Goal: Task Accomplishment & Management: Complete application form

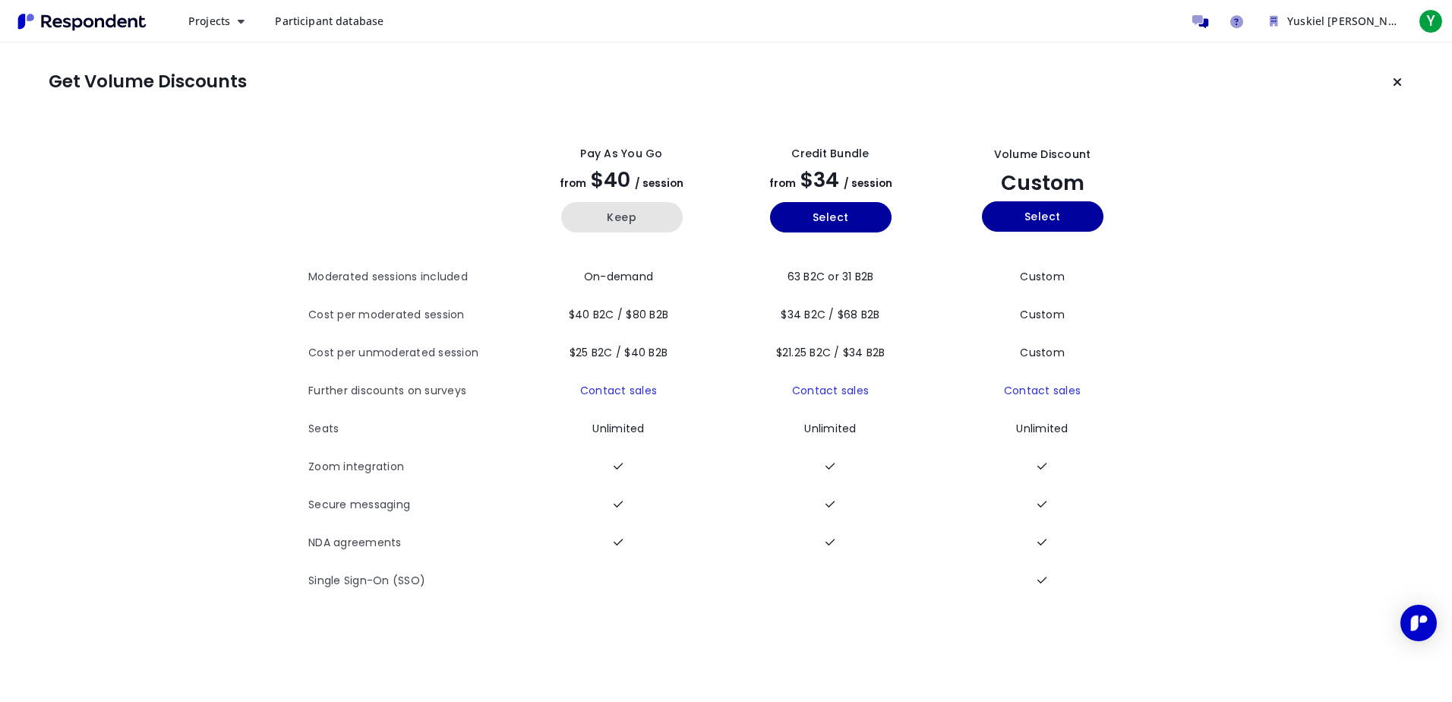
click at [631, 221] on button "Keep" at bounding box center [622, 217] width 122 height 30
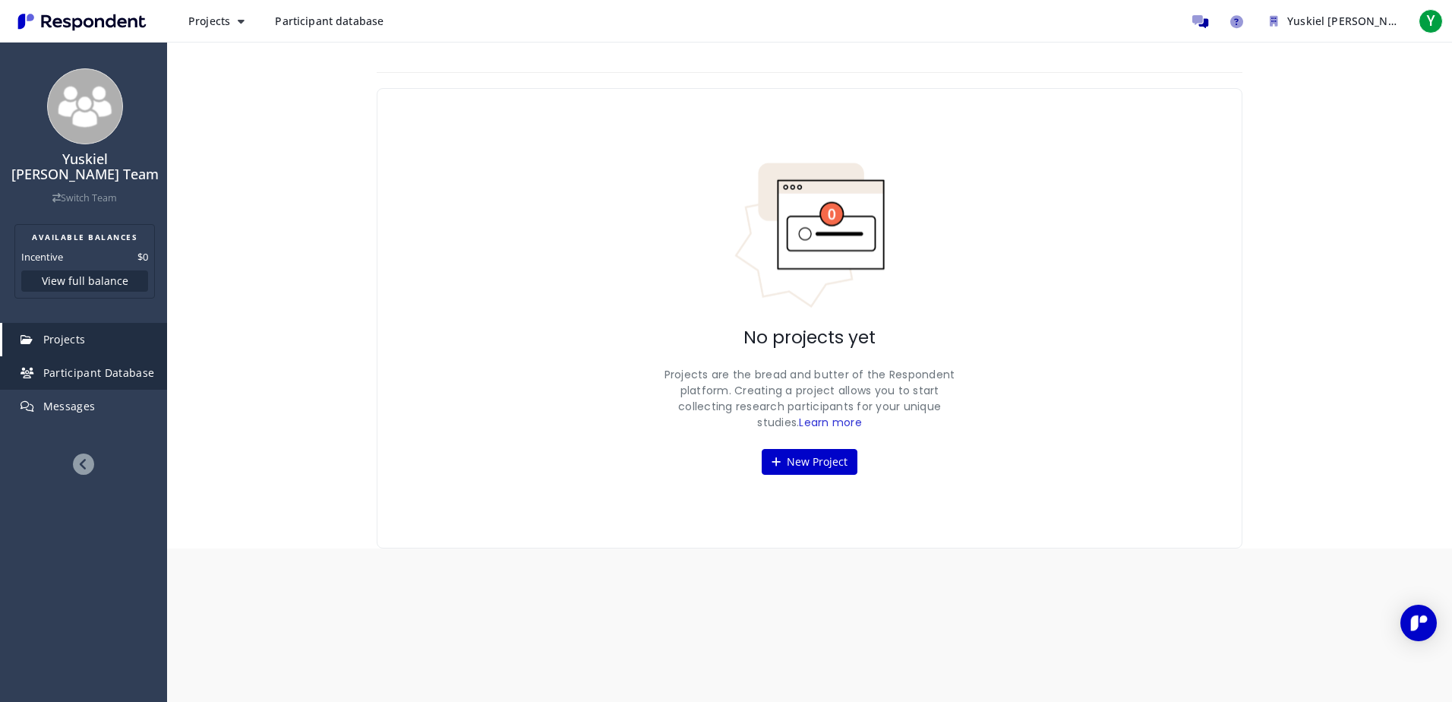
click at [95, 365] on span "Participant Database" at bounding box center [99, 372] width 112 height 14
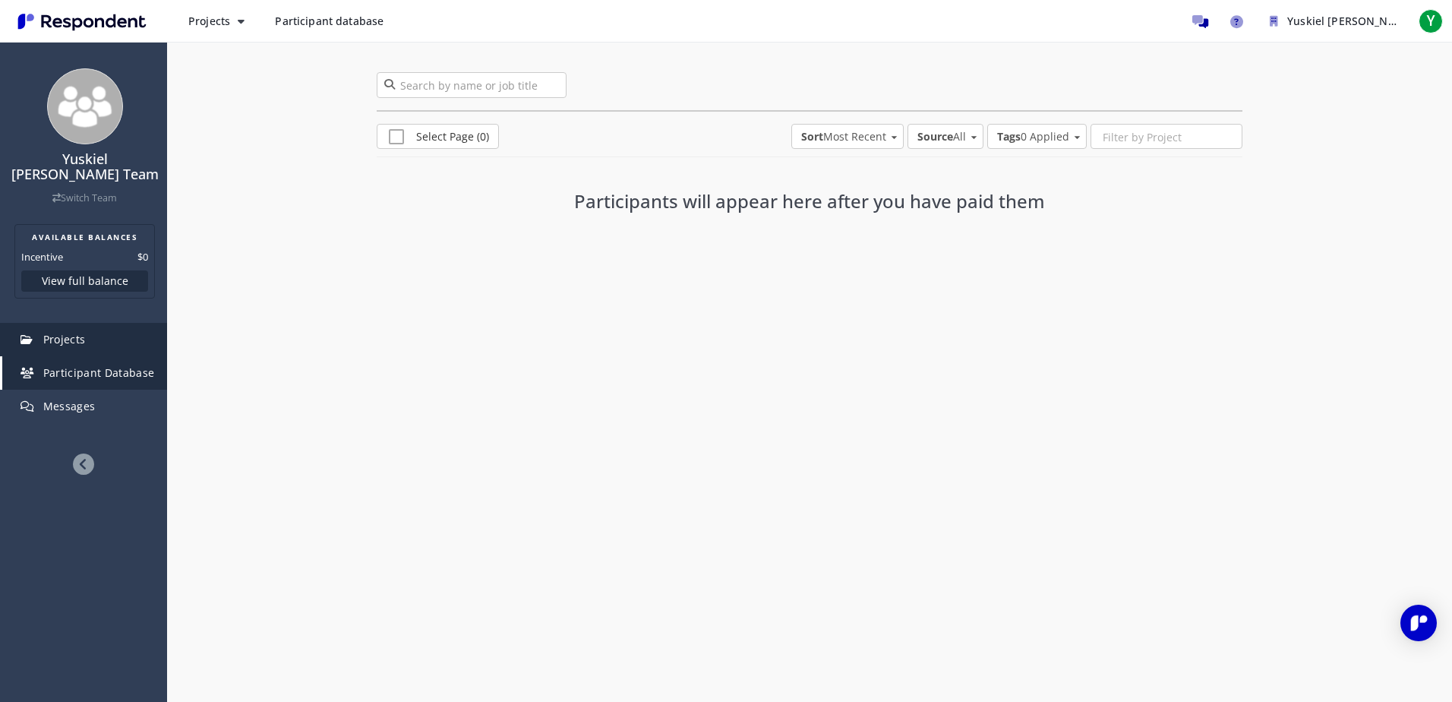
click at [73, 332] on span "Projects" at bounding box center [64, 339] width 43 height 14
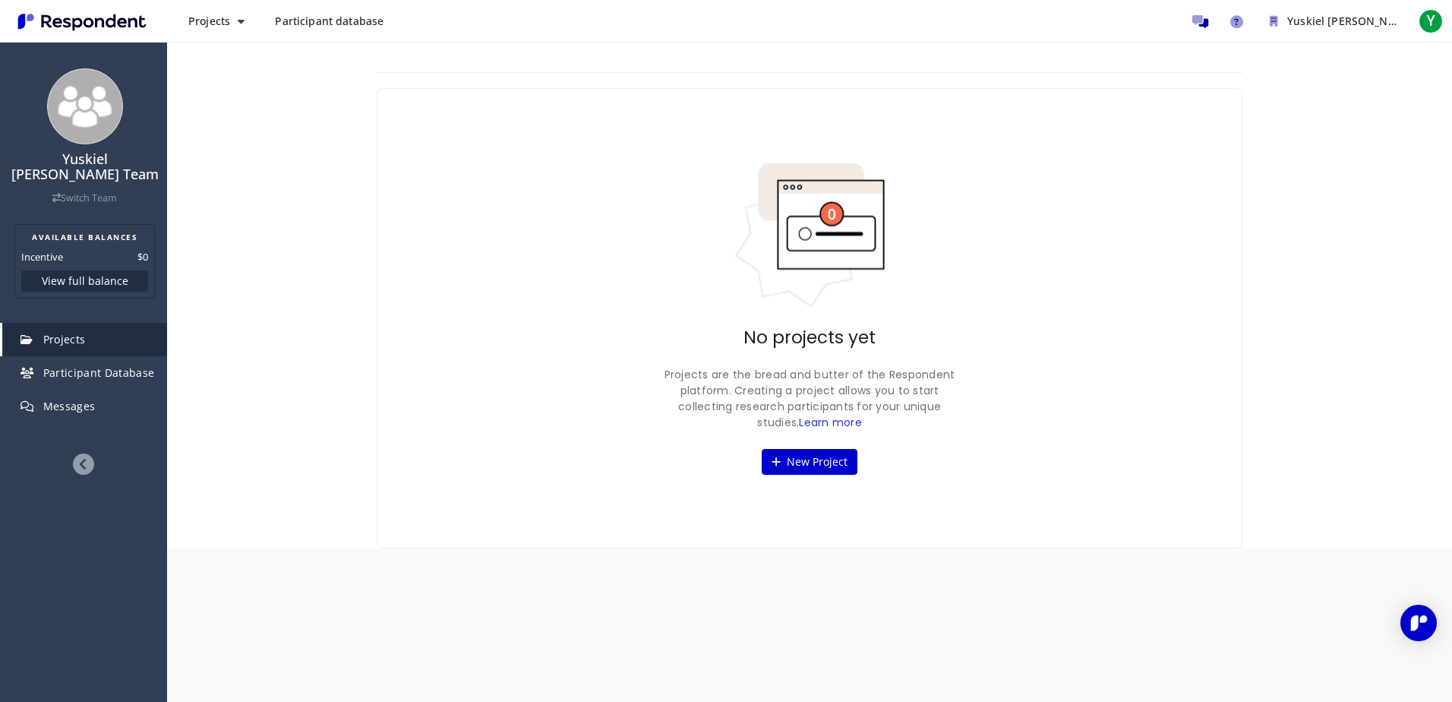
click at [298, 27] on span "Participant database" at bounding box center [329, 21] width 109 height 14
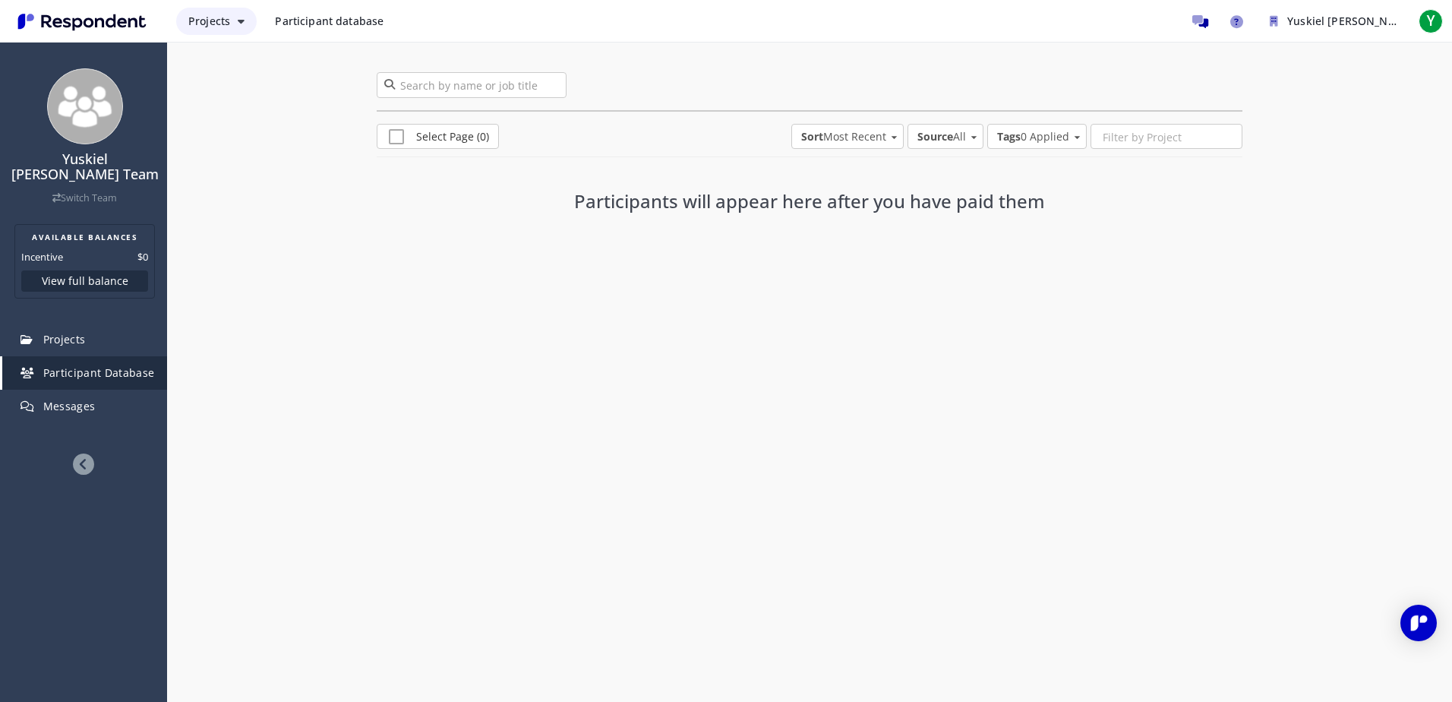
click at [225, 25] on span "Projects" at bounding box center [209, 21] width 42 height 14
click at [213, 93] on link "Projects dashboard" at bounding box center [273, 96] width 194 height 36
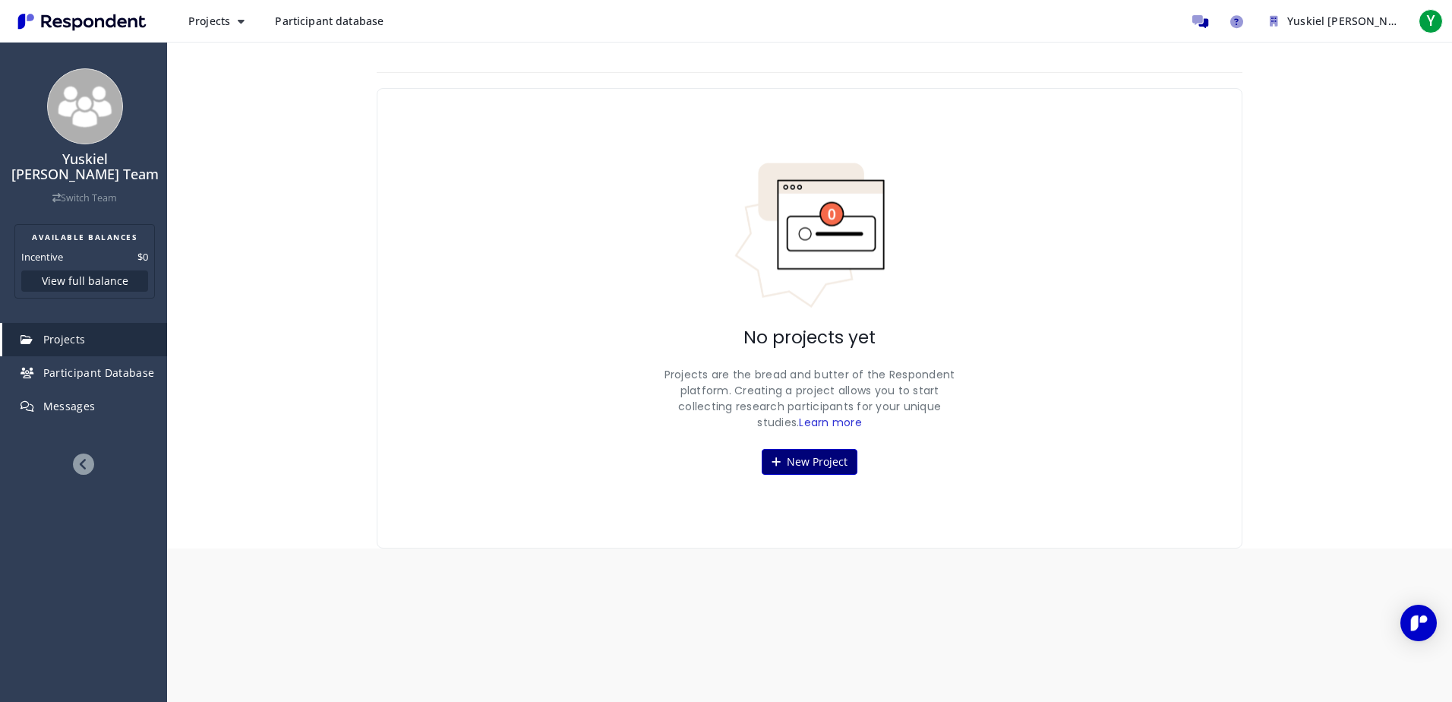
click at [817, 460] on button "New Project" at bounding box center [810, 462] width 96 height 26
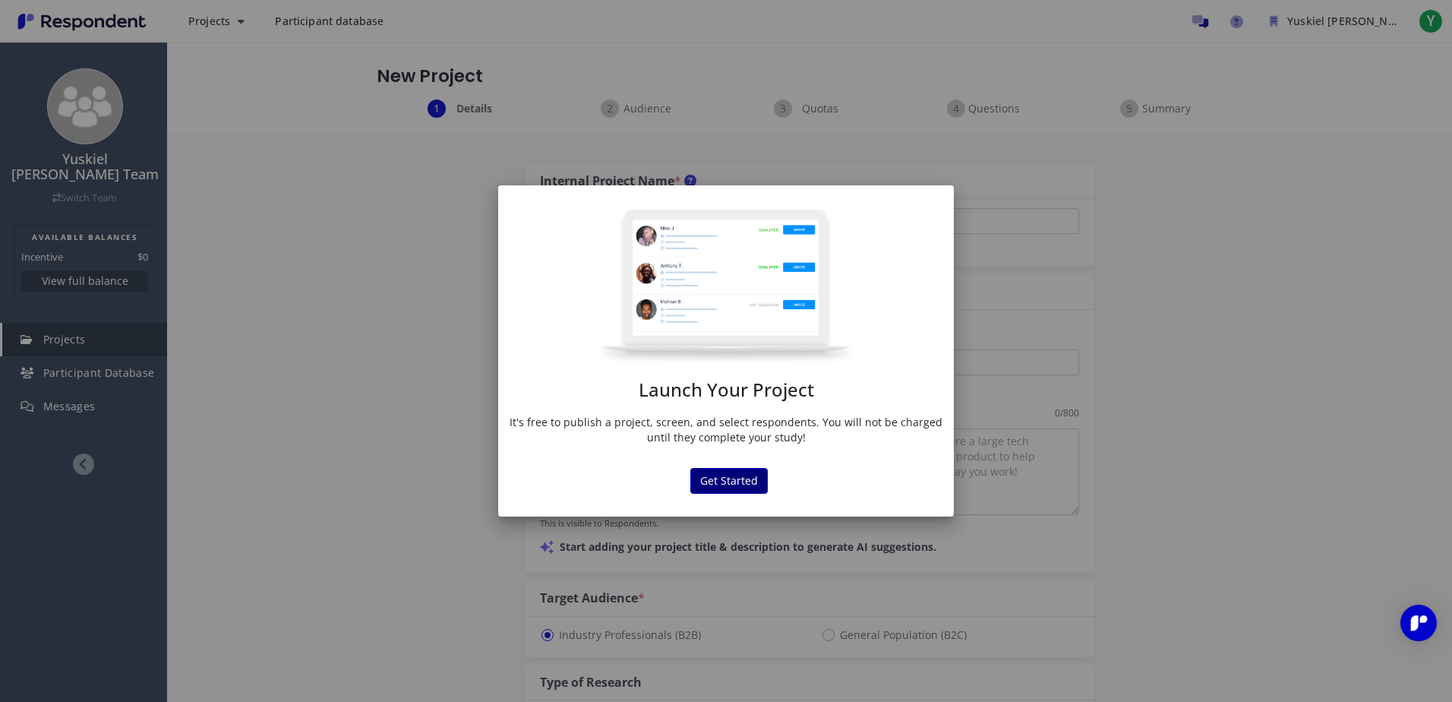
click at [720, 485] on button "Get Started" at bounding box center [728, 481] width 77 height 26
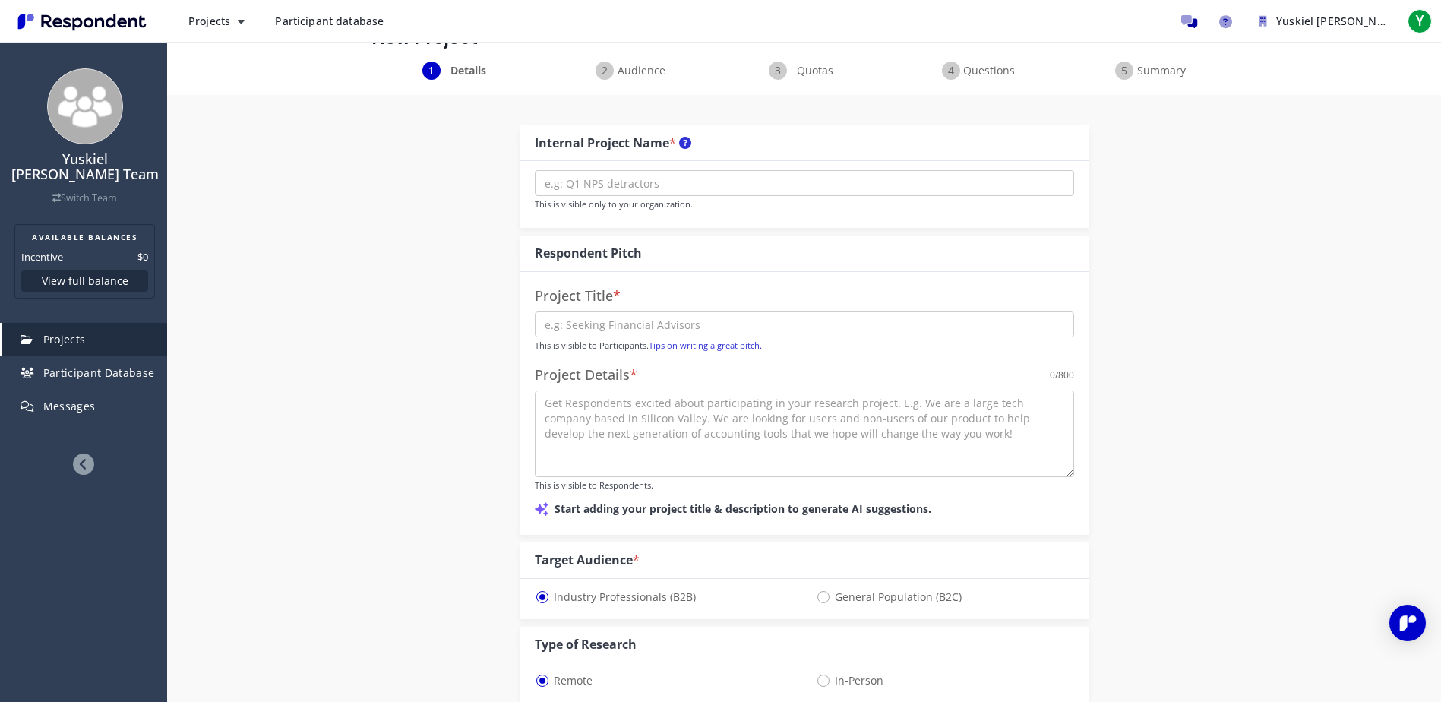
scroll to position [26, 0]
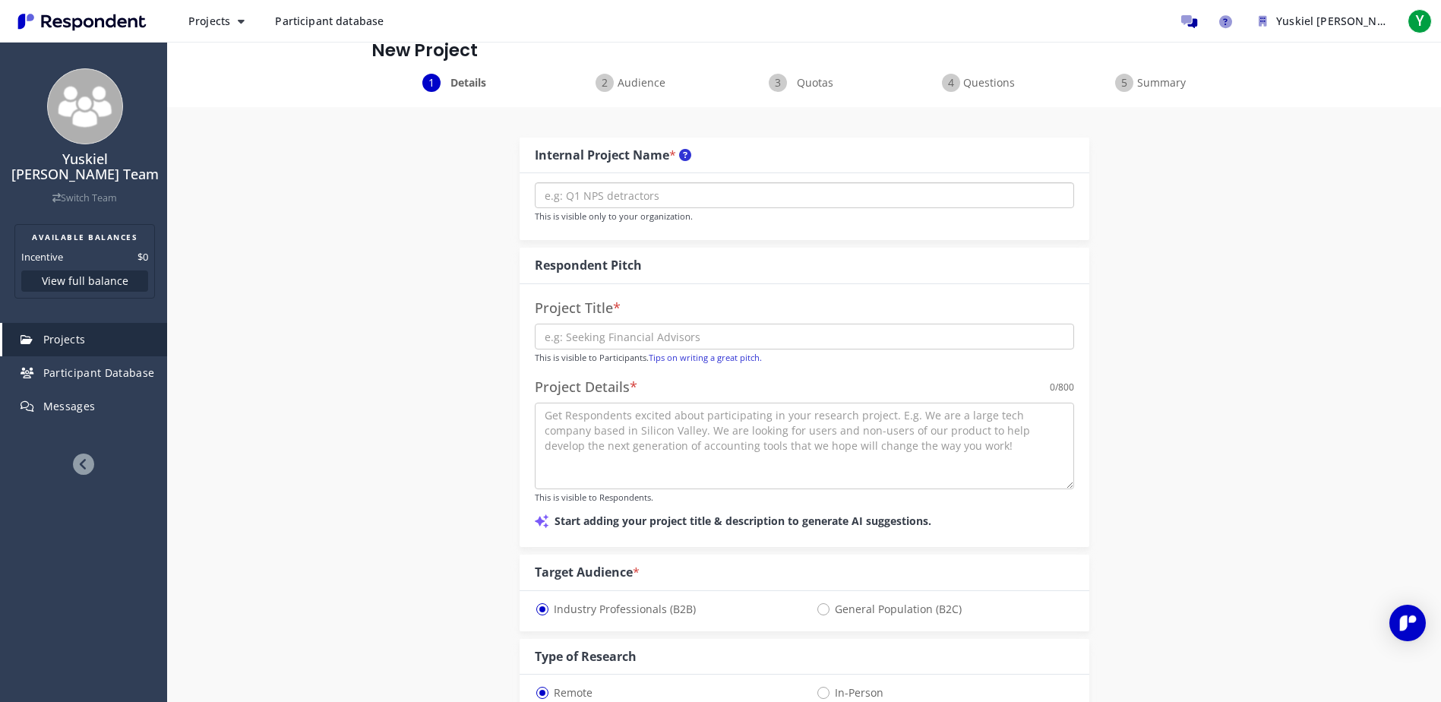
click at [638, 194] on input "text" at bounding box center [804, 195] width 539 height 26
type input "Designer"
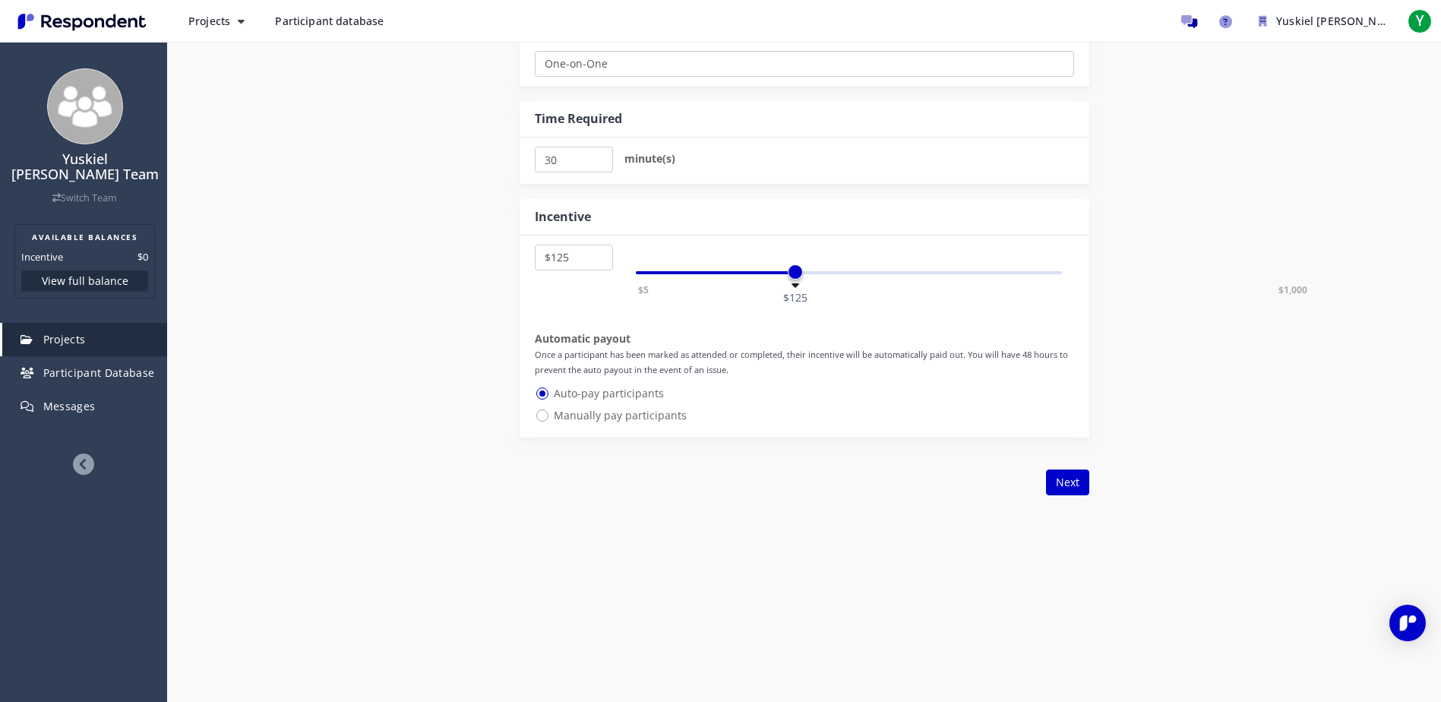
scroll to position [785, 0]
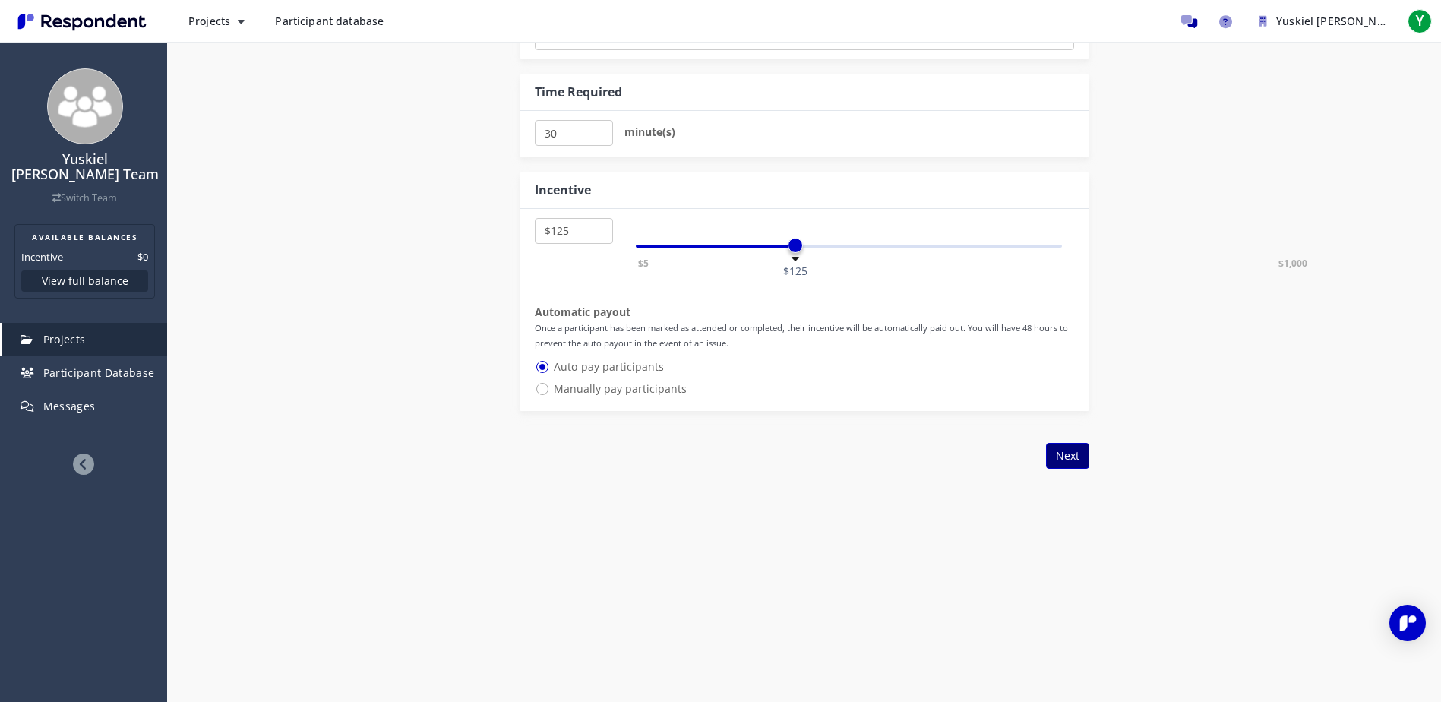
type input "Product"
click at [1068, 460] on button "Next" at bounding box center [1067, 456] width 43 height 26
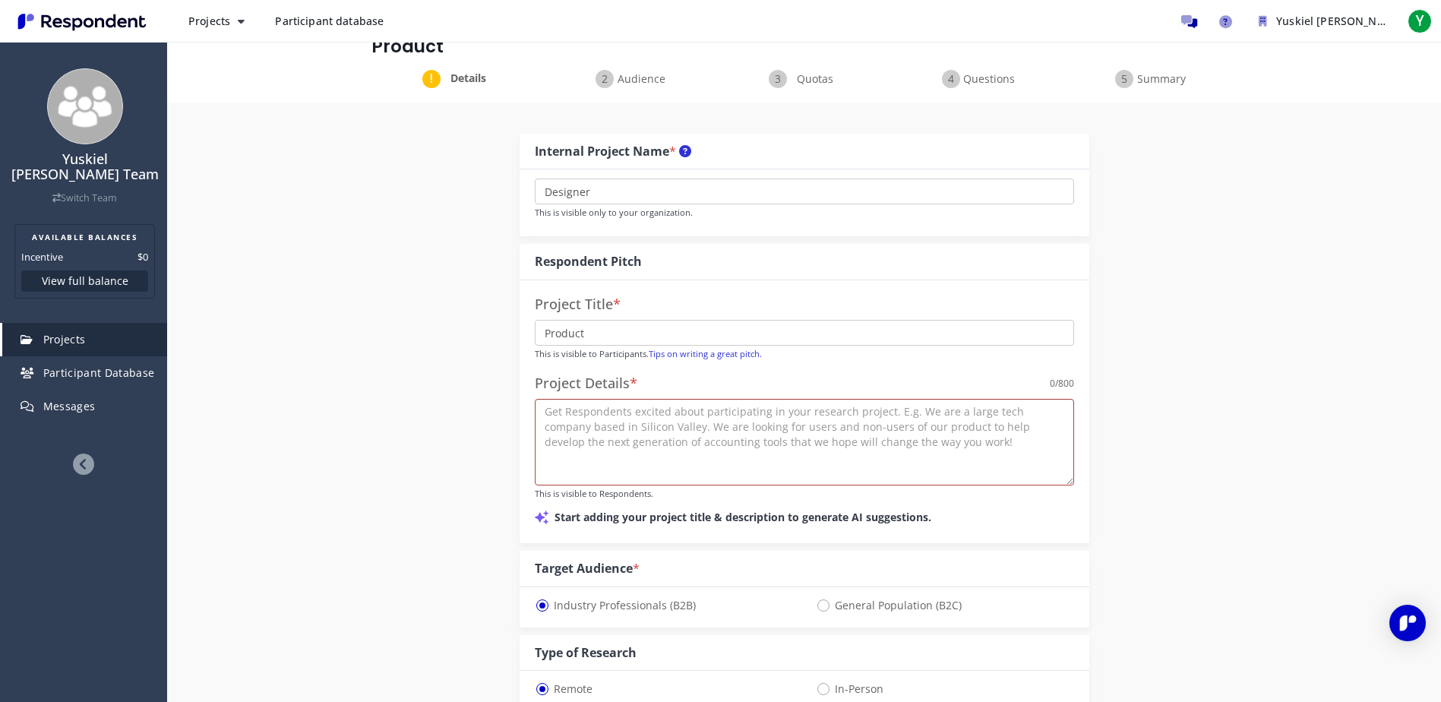
scroll to position [26, 0]
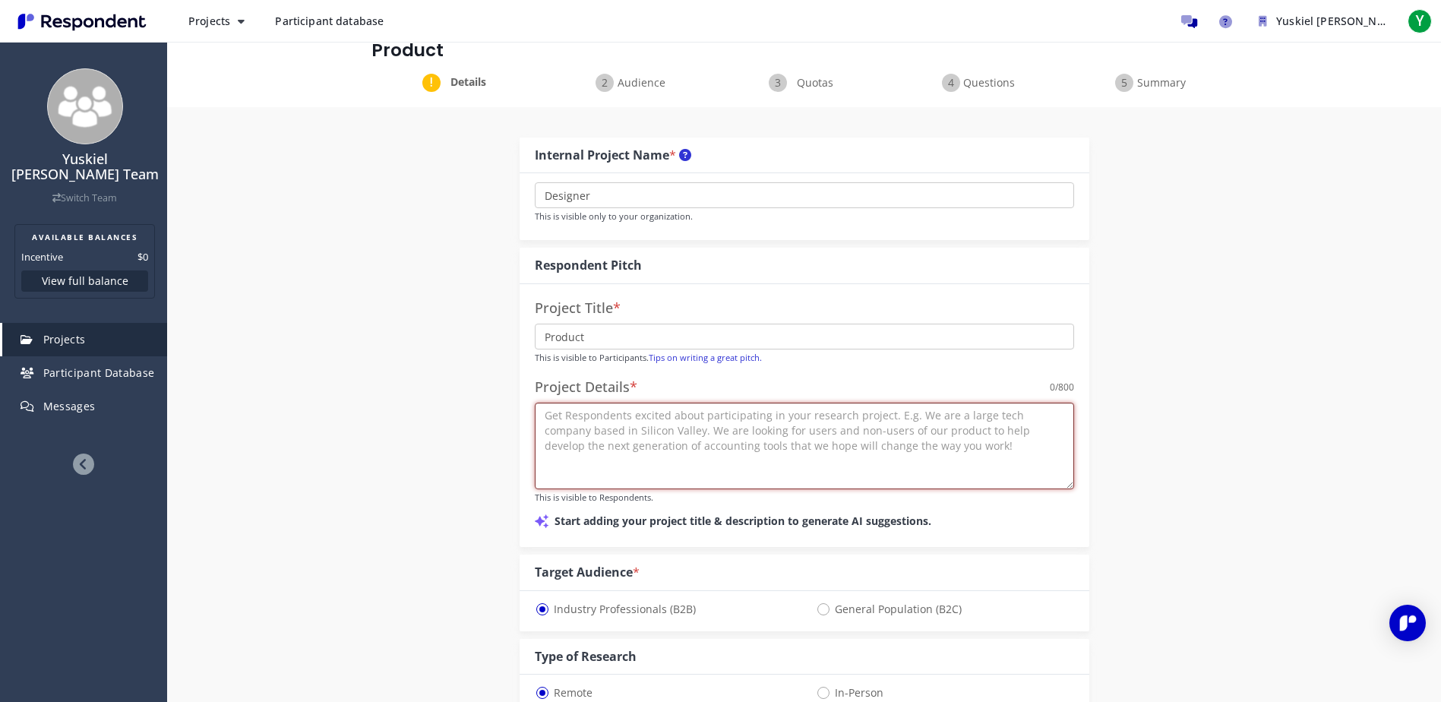
drag, startPoint x: 921, startPoint y: 454, endPoint x: 713, endPoint y: 460, distance: 208.2
click at [715, 460] on textarea at bounding box center [804, 446] width 539 height 87
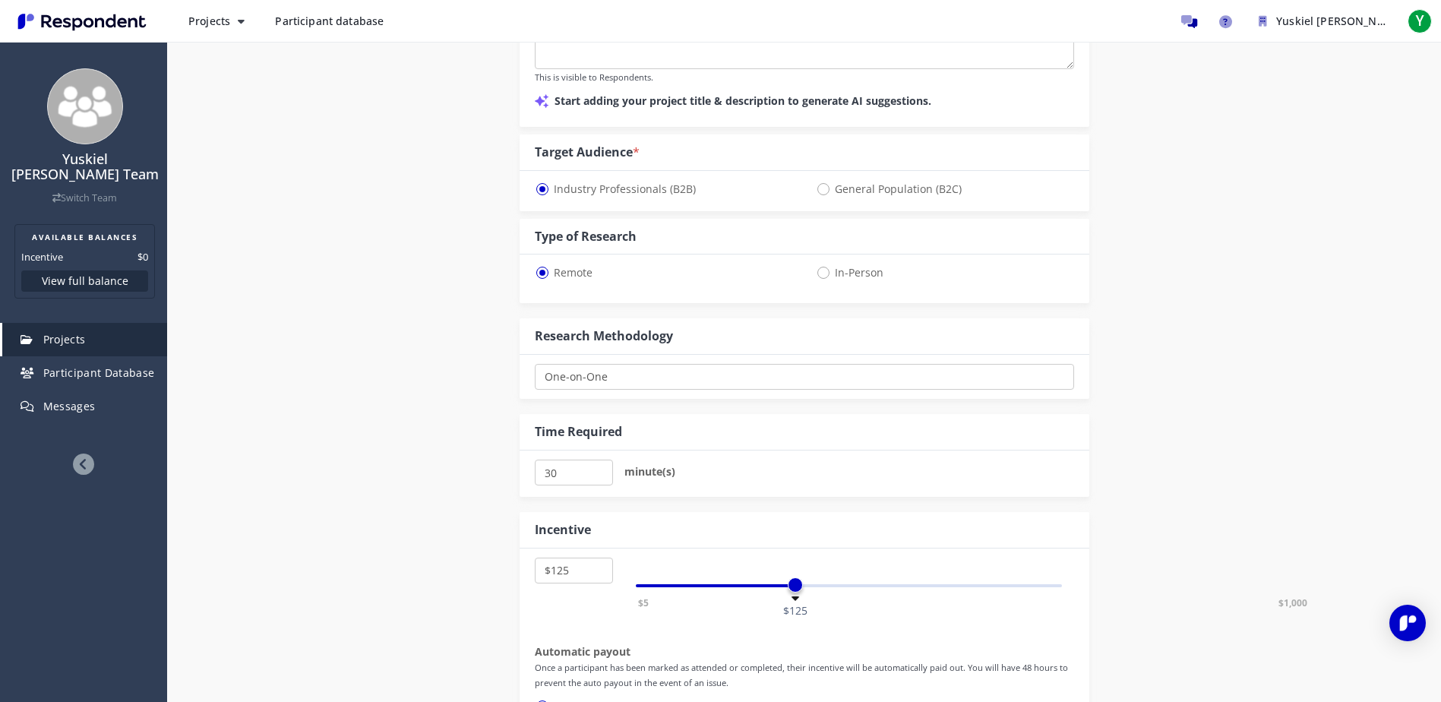
scroll to position [633, 0]
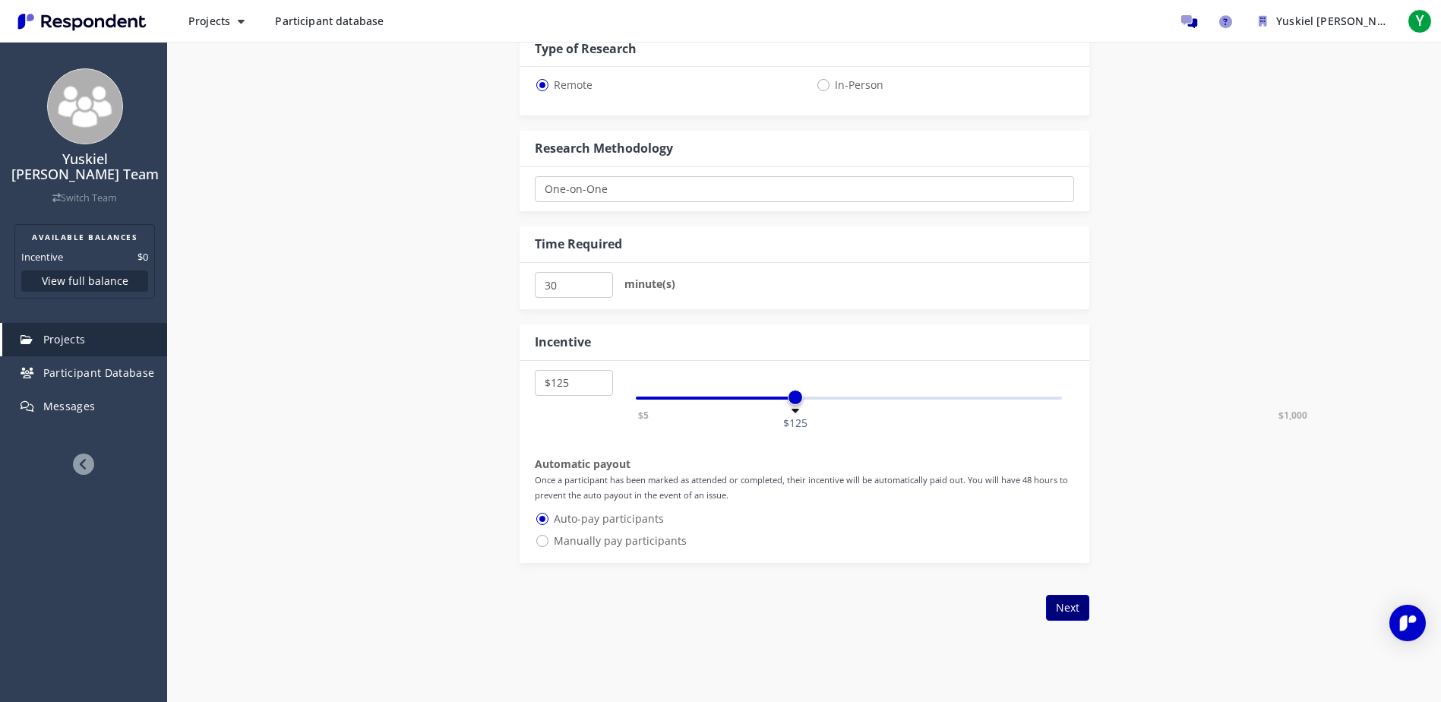
type textarea "Respondent exited to participate in your Entity researchs"
click at [1072, 615] on button "Next" at bounding box center [1067, 608] width 43 height 26
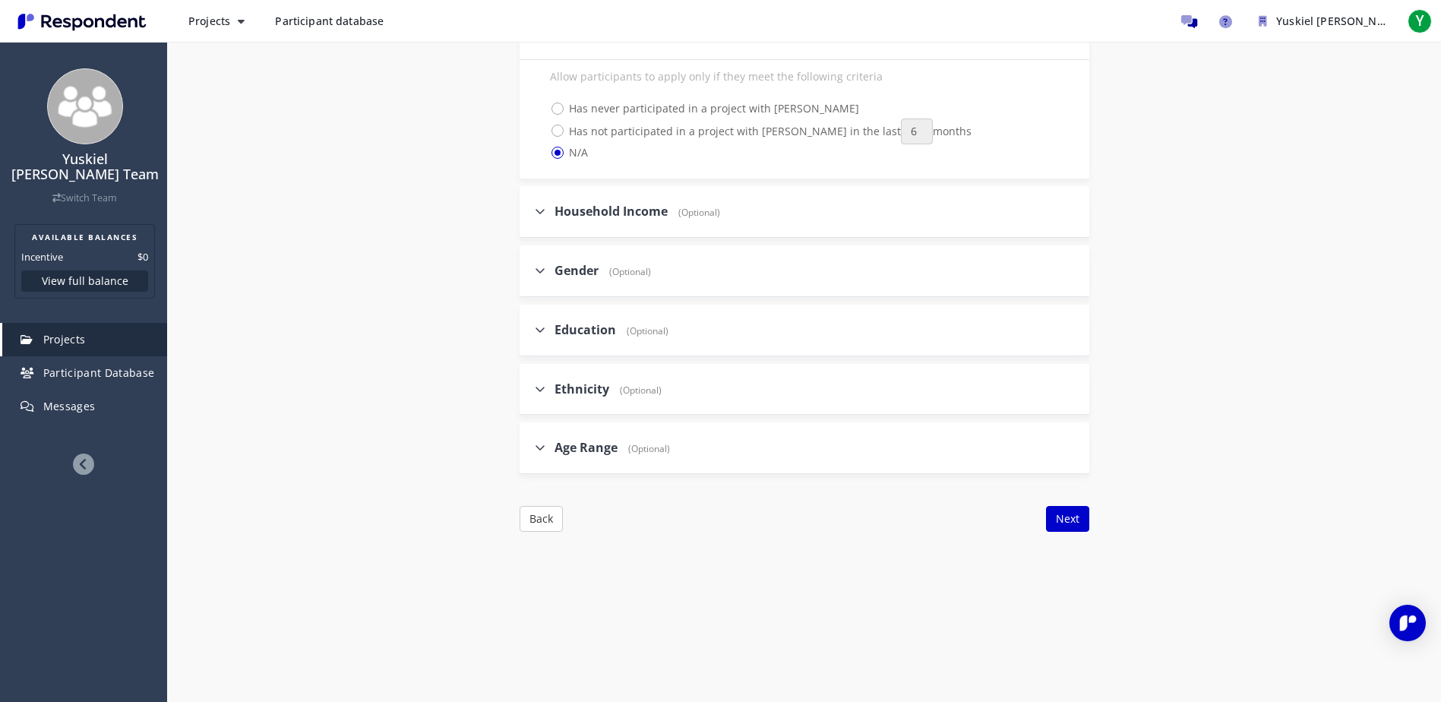
scroll to position [1592, 0]
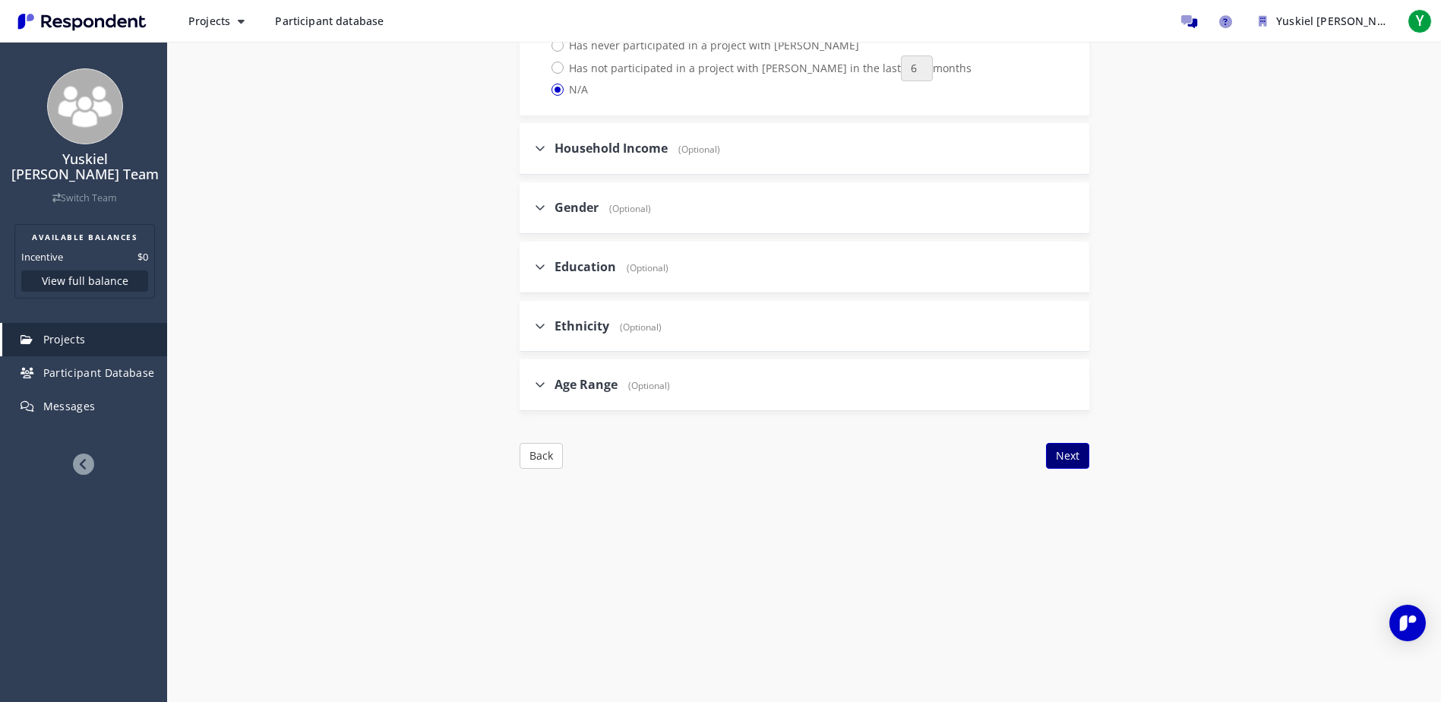
click at [1070, 463] on button "Next" at bounding box center [1067, 456] width 43 height 26
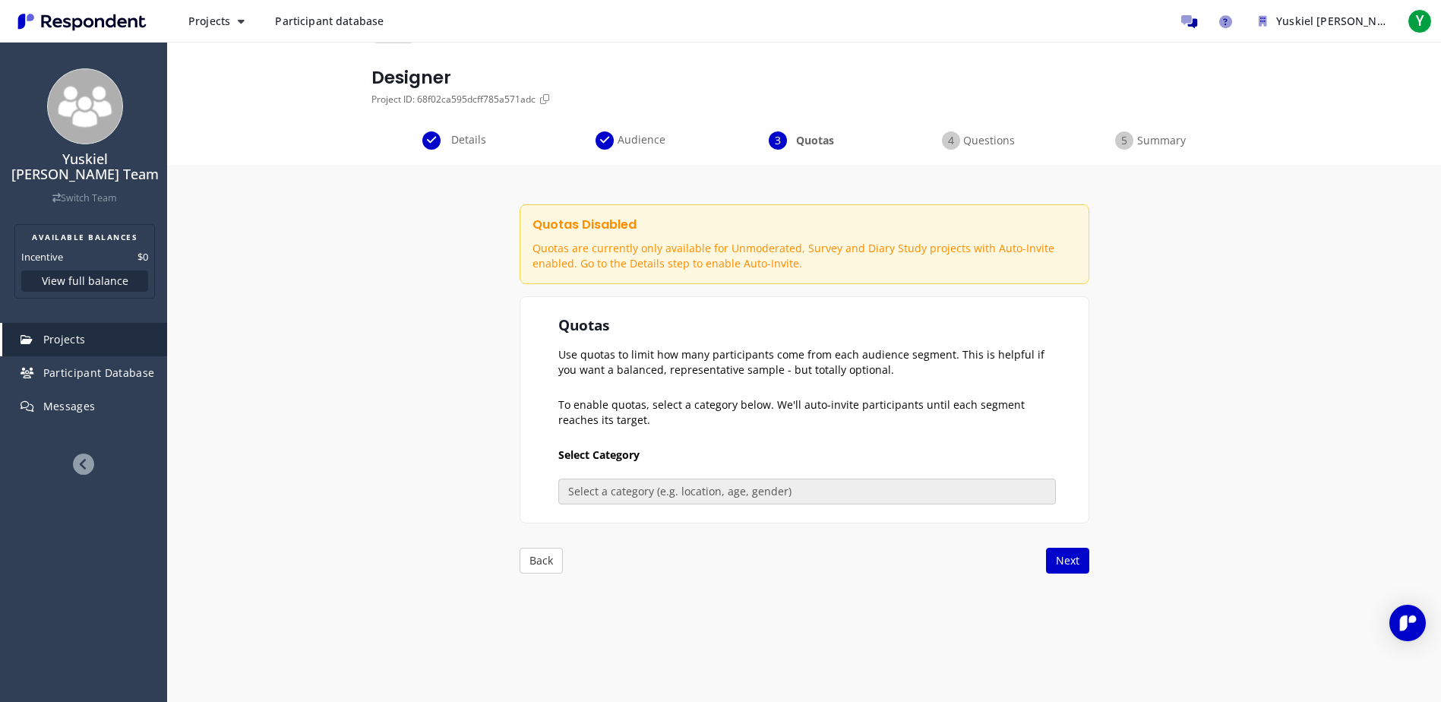
scroll to position [76, 0]
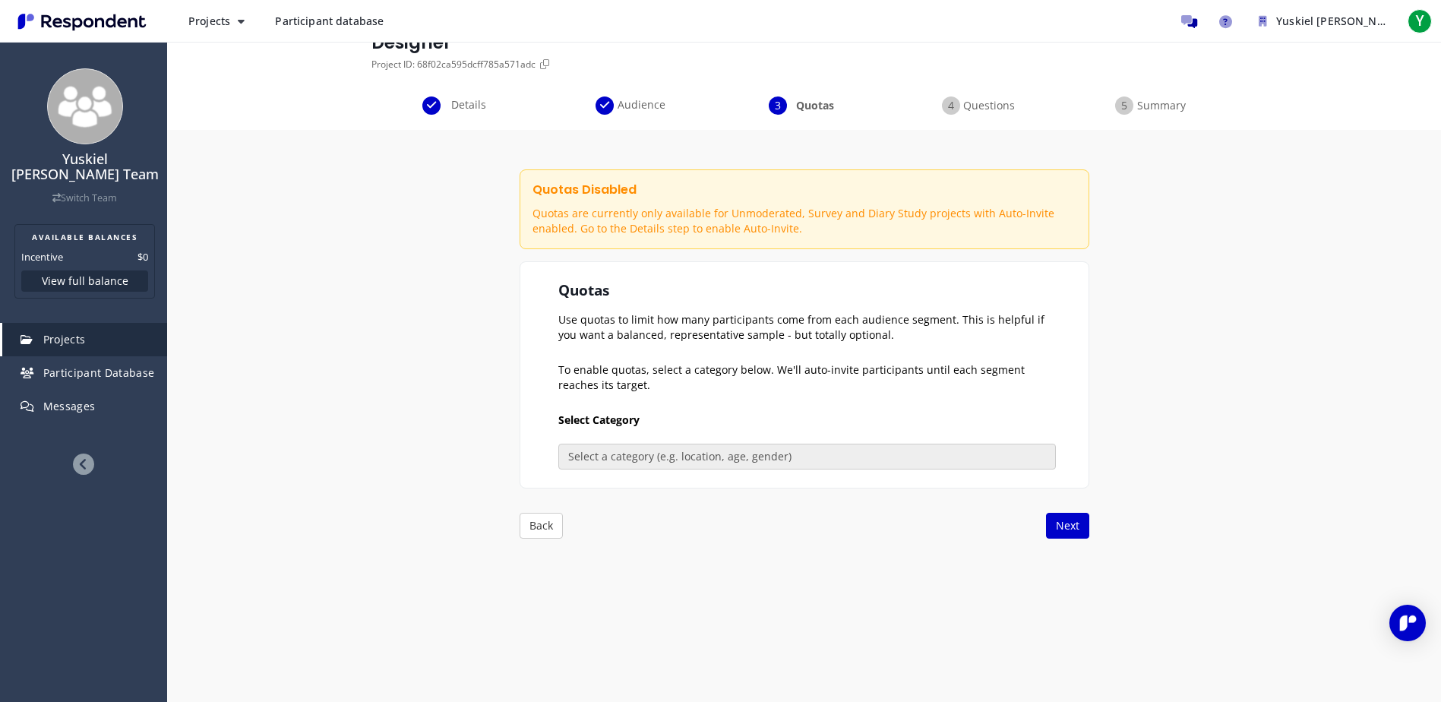
click at [603, 201] on span "Quotas are currently only available for Unmoderated, Survey and Diary Study pro…" at bounding box center [804, 221] width 562 height 49
click at [1074, 532] on button "Next" at bounding box center [1067, 526] width 43 height 26
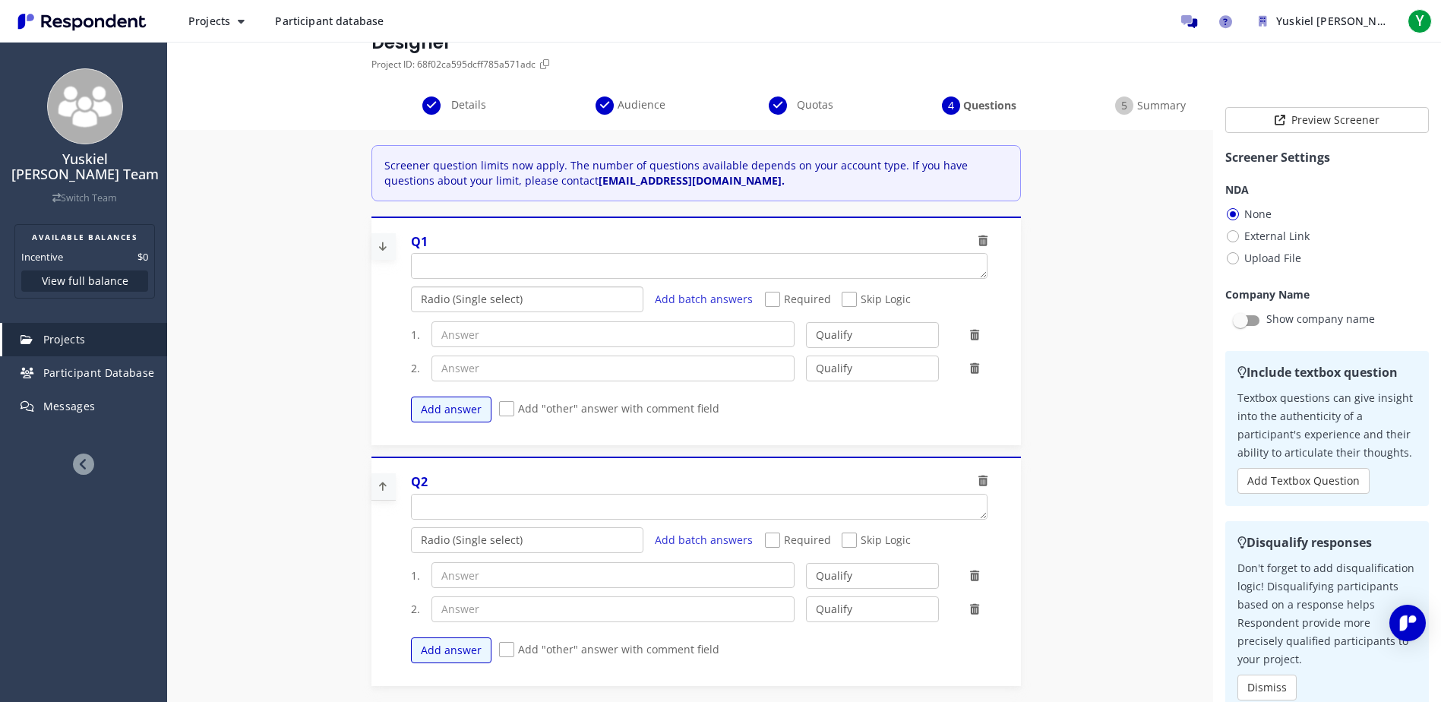
click at [459, 304] on select "Radio (Single select) Checkbox (Multi select) Multi-line text box Single-line t…" at bounding box center [527, 299] width 232 height 26
click at [502, 415] on span "Add "other" answer with comment field" at bounding box center [609, 410] width 220 height 18
click at [502, 414] on input "Add "other" answer with comment field" at bounding box center [504, 409] width 10 height 10
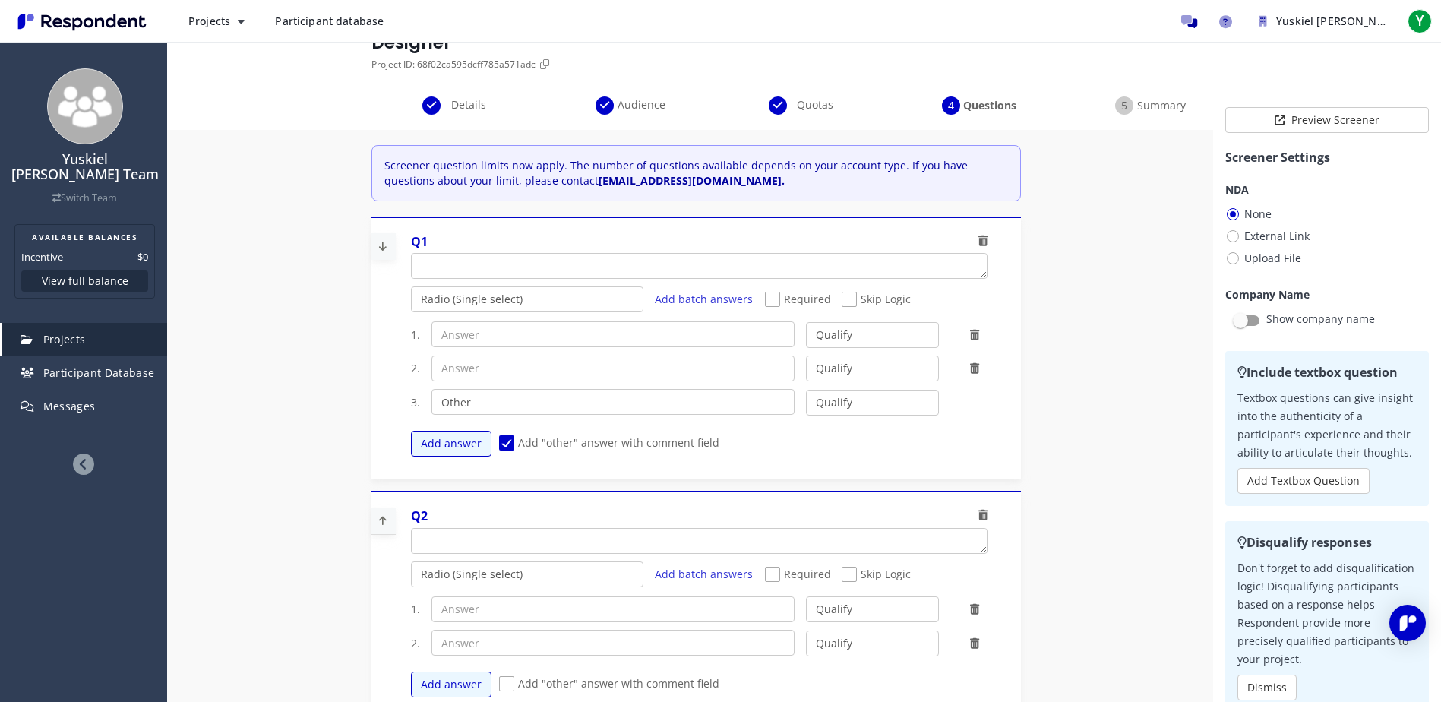
click at [507, 443] on span "Add "other" answer with comment field" at bounding box center [609, 444] width 220 height 18
click at [507, 443] on input "Add "other" answer with comment field" at bounding box center [504, 443] width 10 height 10
checkbox input "false"
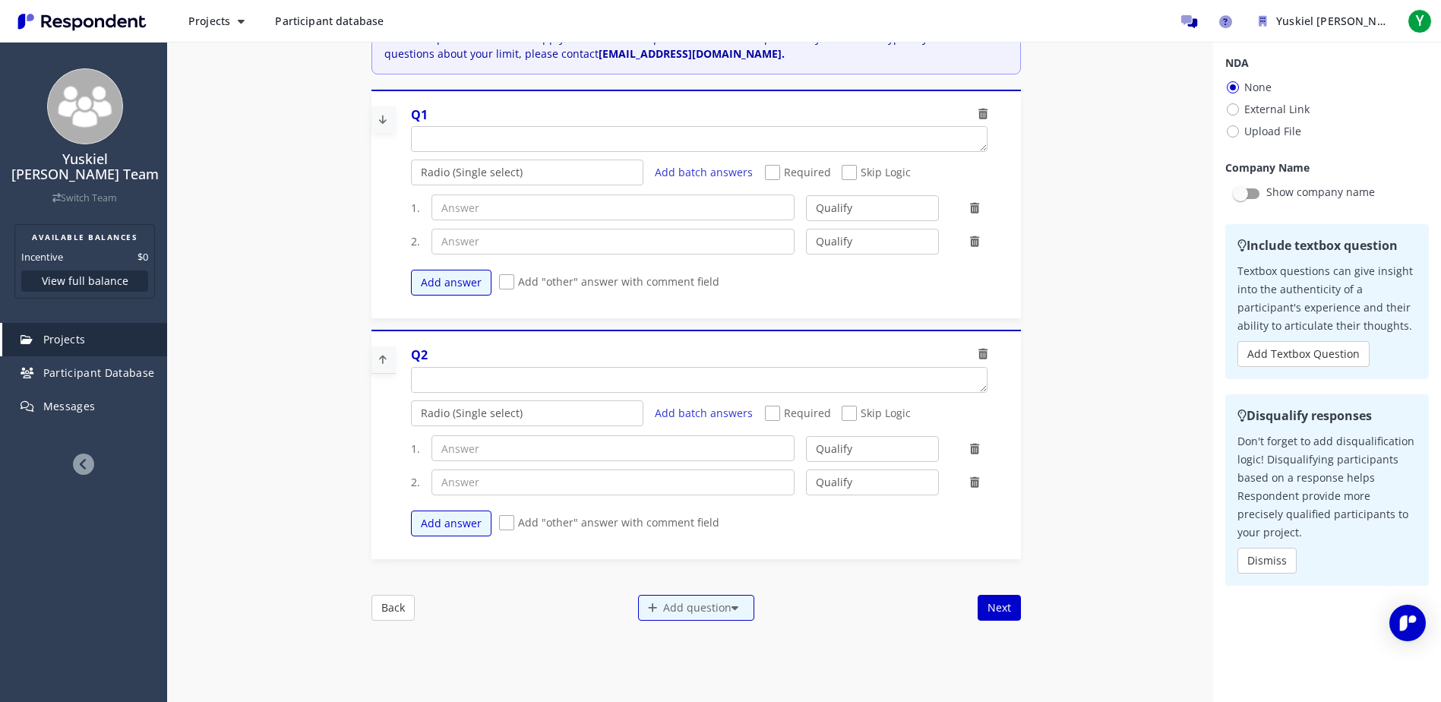
scroll to position [129, 0]
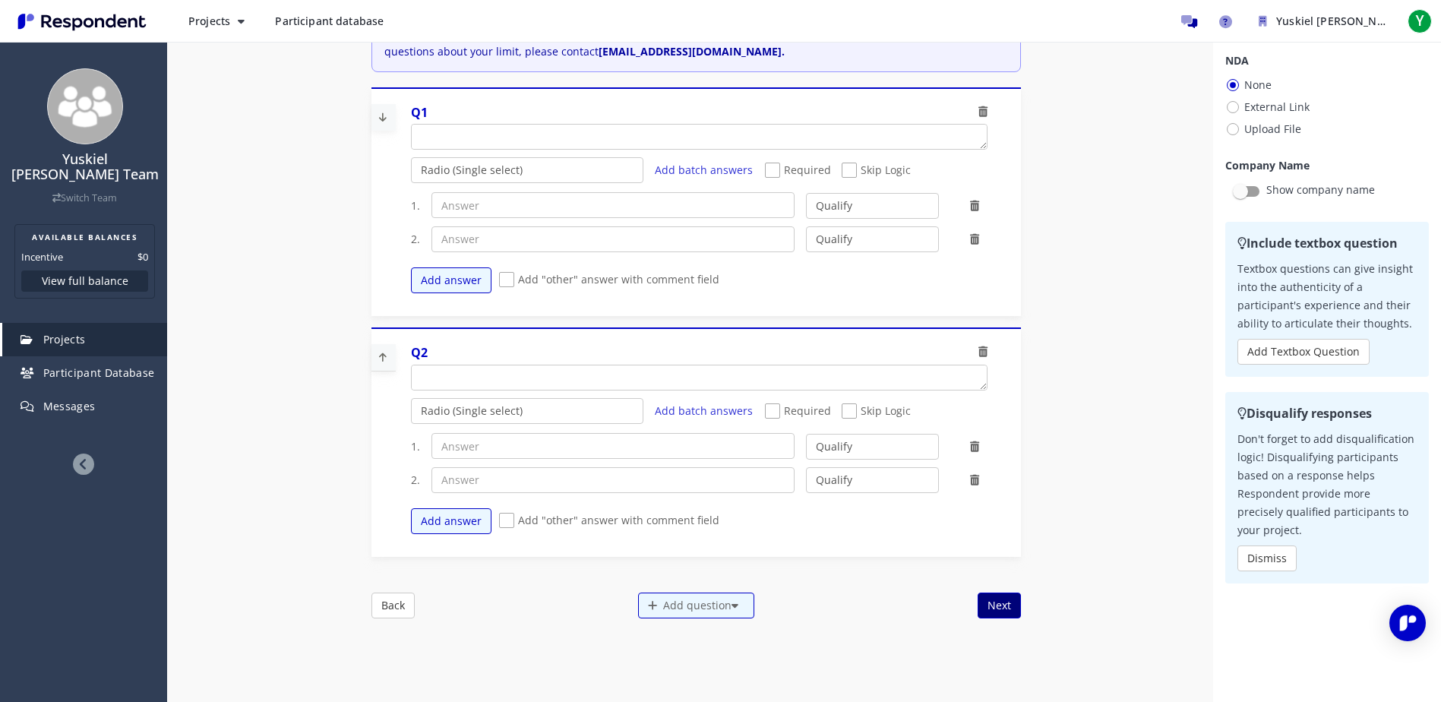
click at [994, 608] on button "Next" at bounding box center [999, 605] width 43 height 26
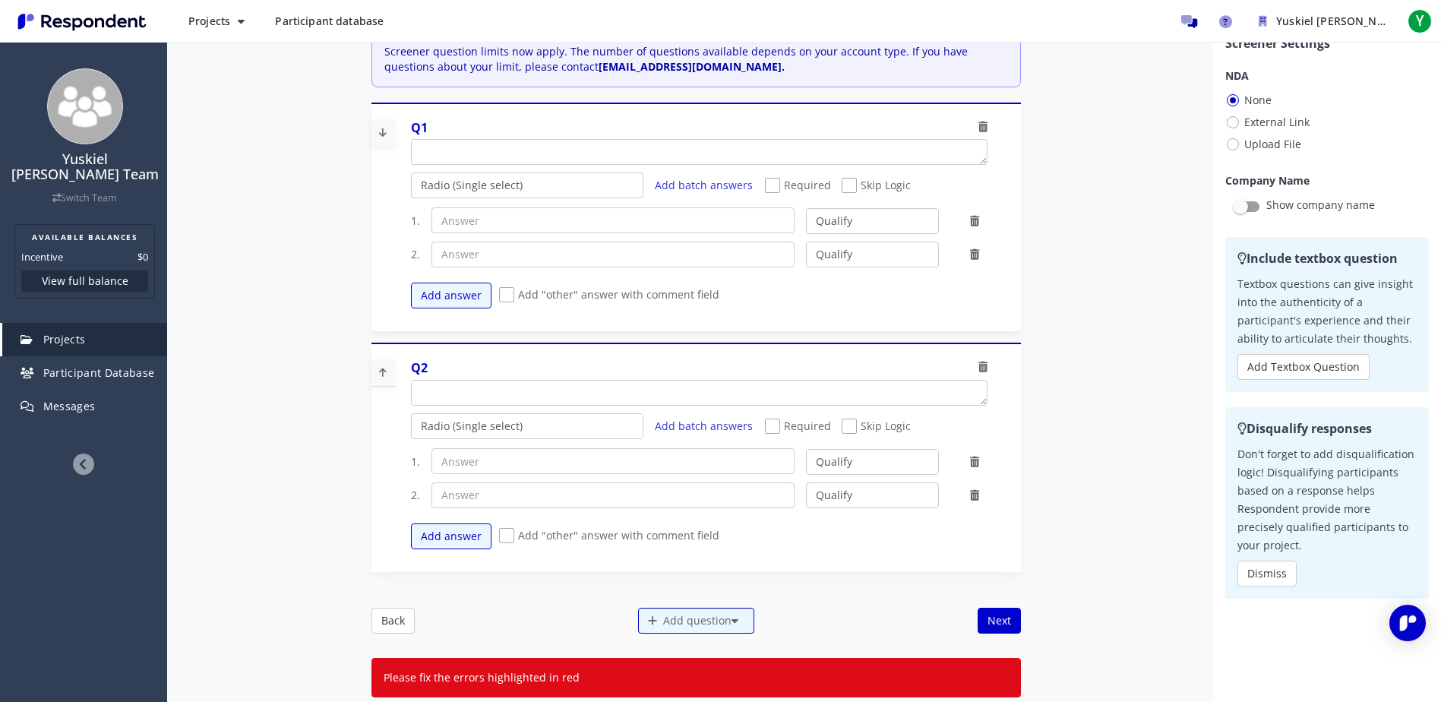
scroll to position [0, 0]
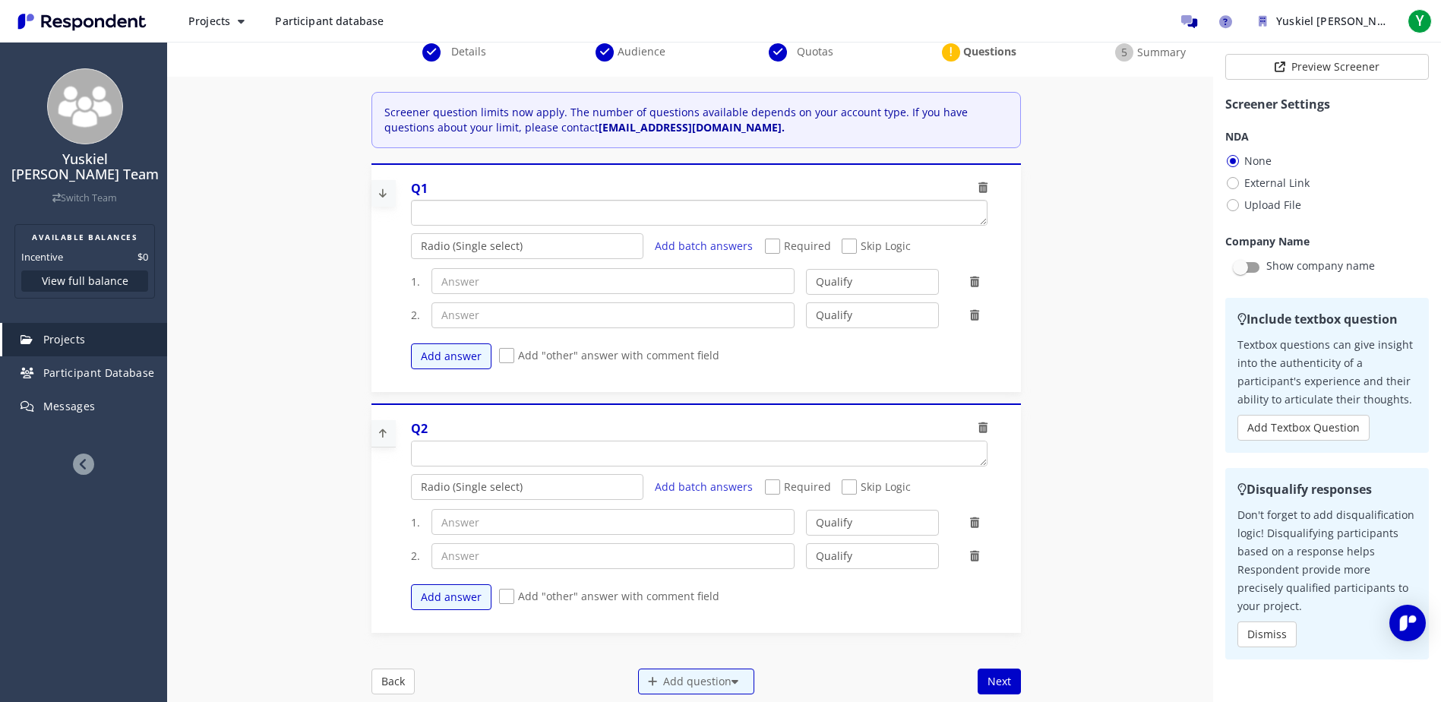
click at [477, 214] on textarea "Which of the following categories best describes your firm's total assets under…" at bounding box center [699, 213] width 575 height 24
click at [822, 289] on select "Qualify Disqualify" at bounding box center [872, 282] width 133 height 26
click at [825, 286] on select "Qualify Disqualify" at bounding box center [872, 282] width 133 height 26
click at [534, 213] on textarea "Which of the following categories best describes your firm's total assets under…" at bounding box center [684, 213] width 545 height 24
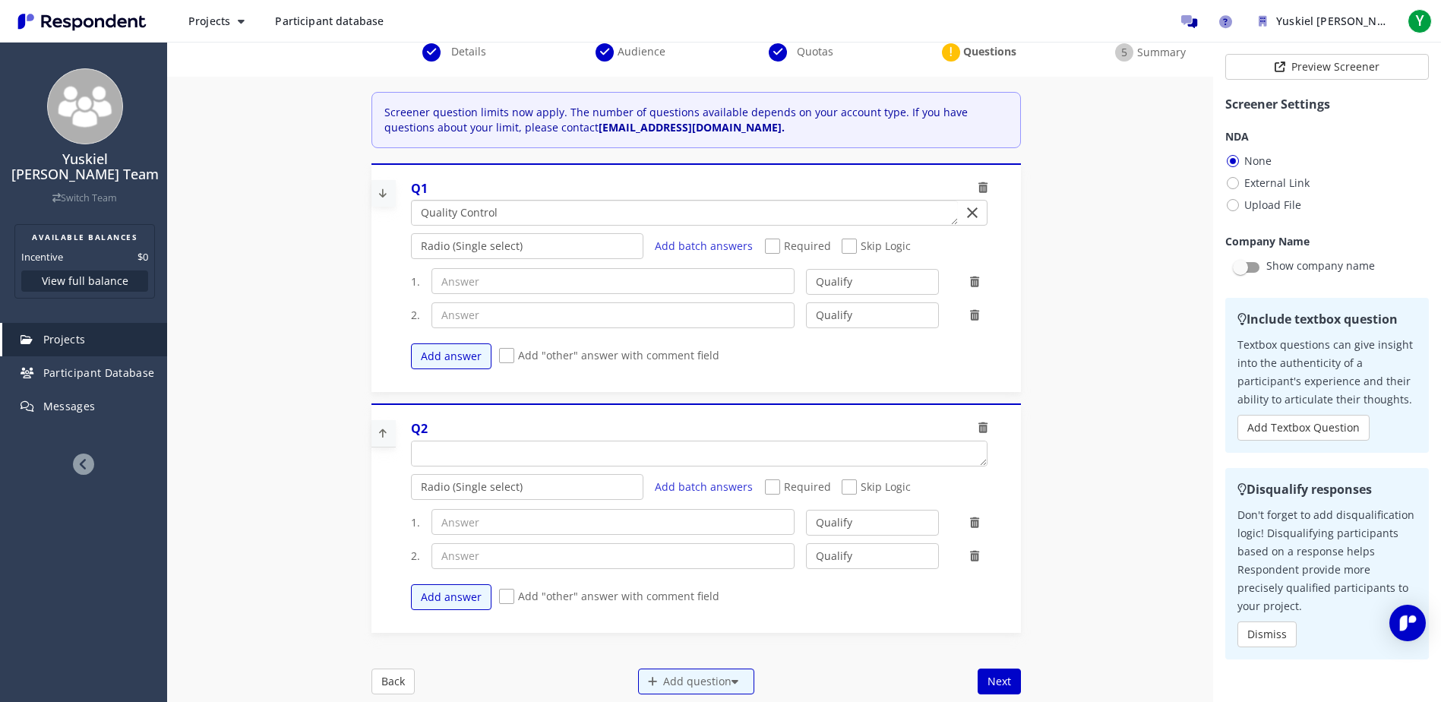
type textarea "Quality Control"
click at [463, 451] on textarea "Which of the following categories best describes your firm's total assets under…" at bounding box center [699, 453] width 575 height 24
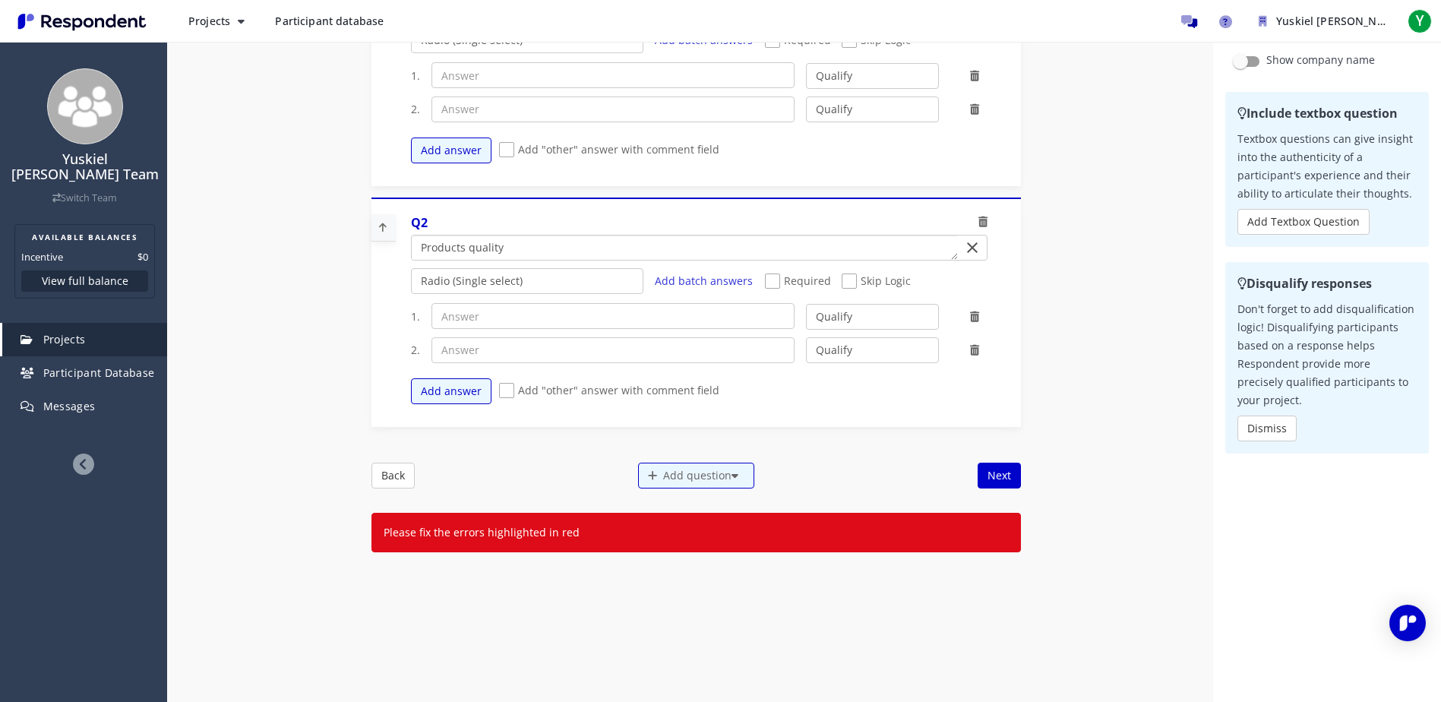
scroll to position [228, 0]
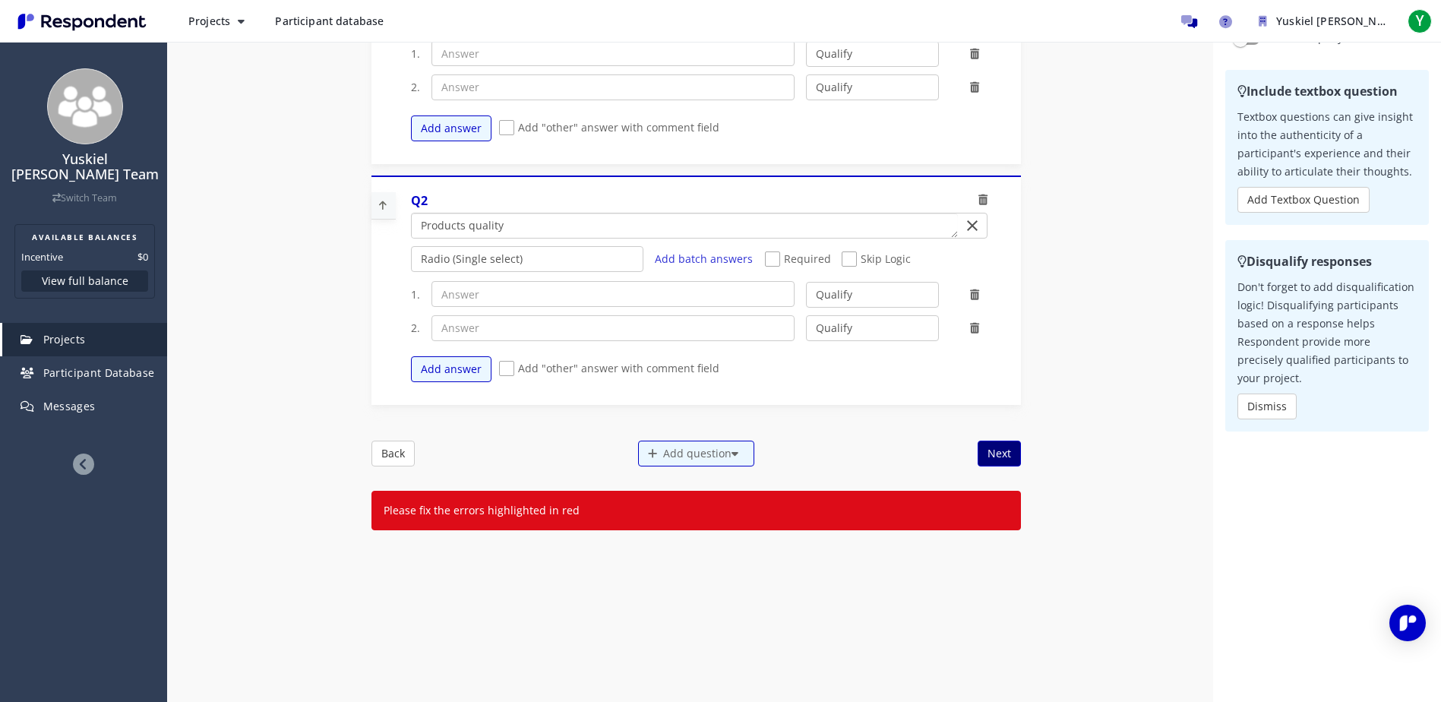
type textarea "Products quality"
click at [994, 449] on button "Next" at bounding box center [999, 454] width 43 height 26
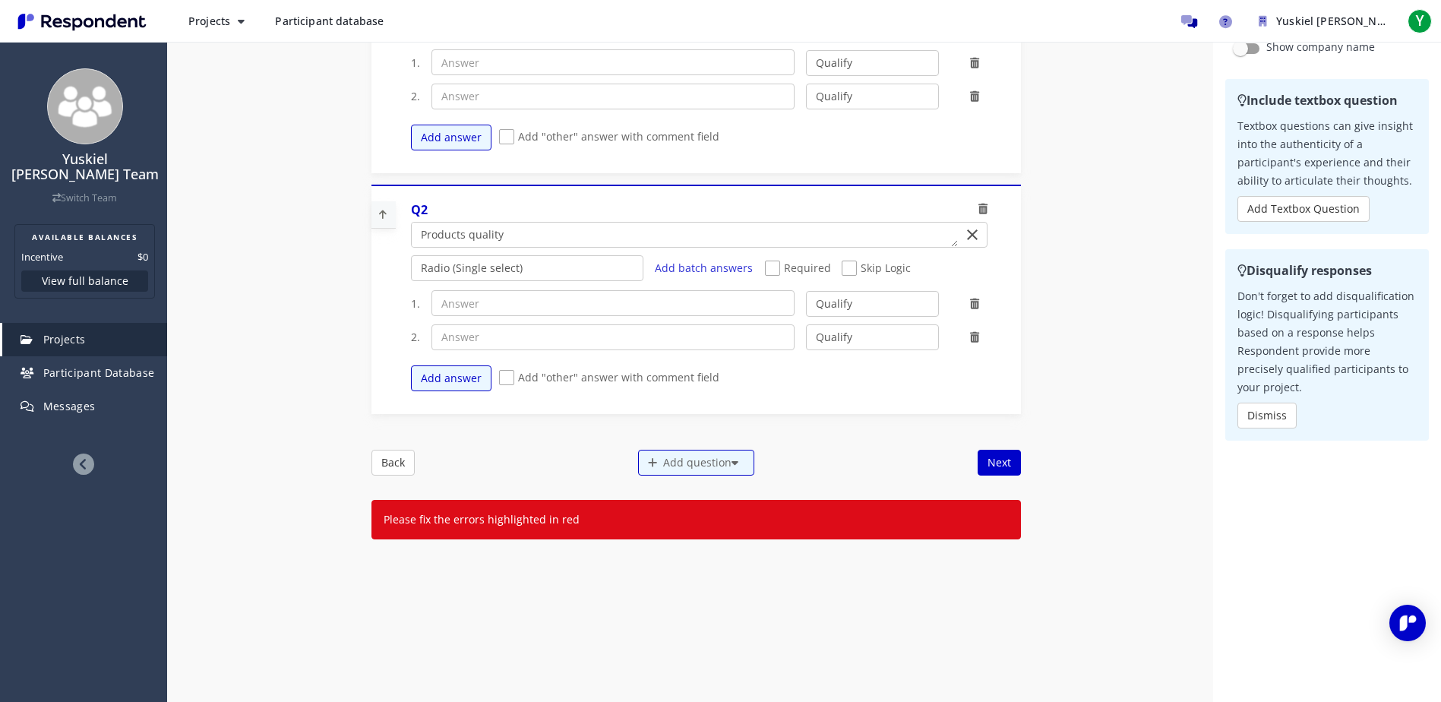
scroll to position [0, 0]
